Goal: Task Accomplishment & Management: Manage account settings

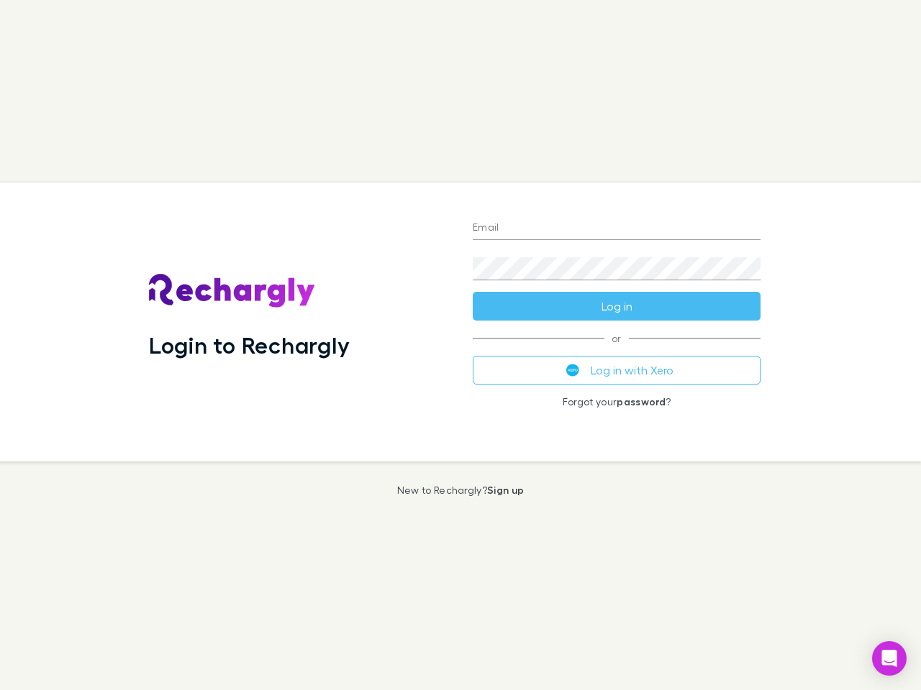
click at [460, 345] on div "Login to Rechargly" at bounding box center [299, 322] width 324 height 279
click at [616, 229] on input "Email" at bounding box center [617, 228] width 288 height 23
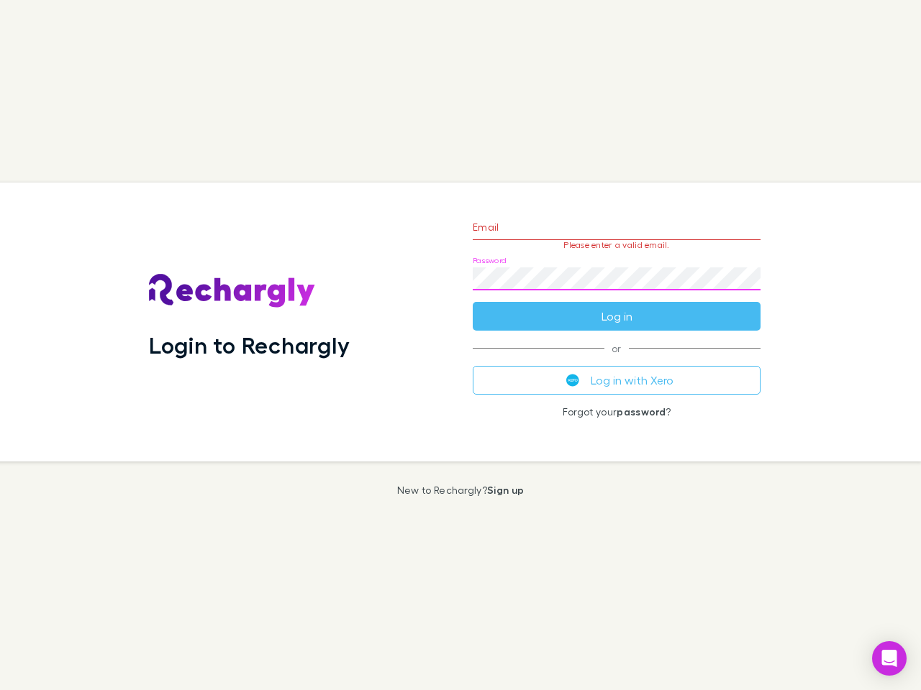
click at [616, 306] on form "Email Please enter a valid email. Password Log in" at bounding box center [617, 268] width 288 height 125
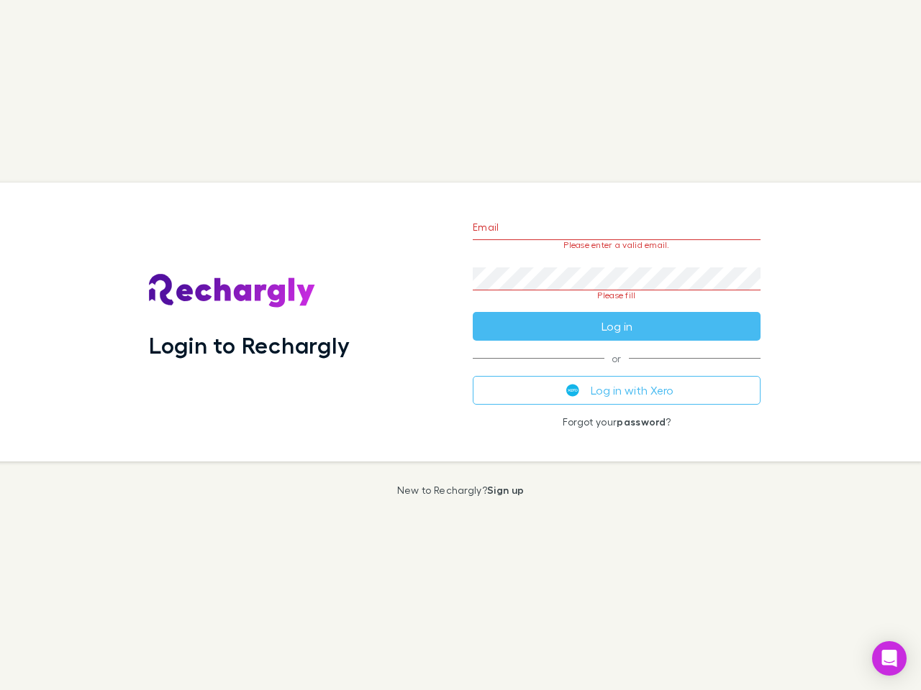
click at [616, 370] on div "Email Please enter a valid email. Password Please fill Log in or Log in with Xe…" at bounding box center [616, 322] width 311 height 279
click at [889, 659] on icon "Open Intercom Messenger" at bounding box center [889, 658] width 15 height 17
